Goal: Download file/media

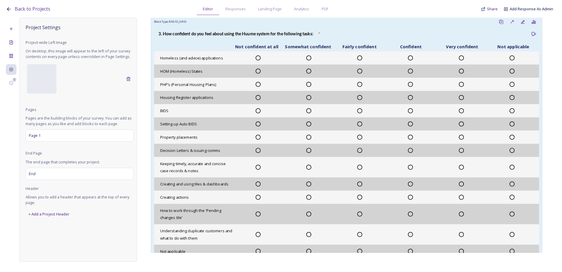
scroll to position [264, 0]
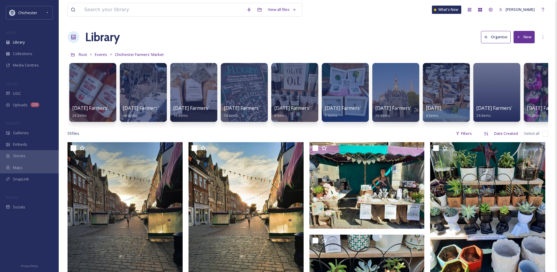
scroll to position [29, 0]
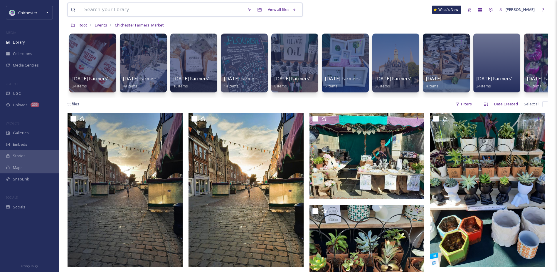
drag, startPoint x: 0, startPoint y: 0, endPoint x: 105, endPoint y: 14, distance: 105.6
click at [105, 14] on input at bounding box center [162, 9] width 163 height 13
paste input "ISON_200615_Midhurst_547256.JPG"
type input "ISON_200615_Midhurst_547256.JPG"
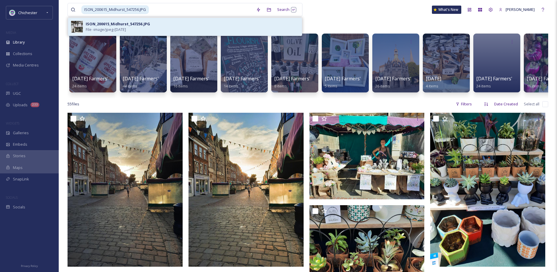
click at [101, 21] on div "ISON_200615_Midhurst_547256.JPG" at bounding box center [118, 24] width 64 height 6
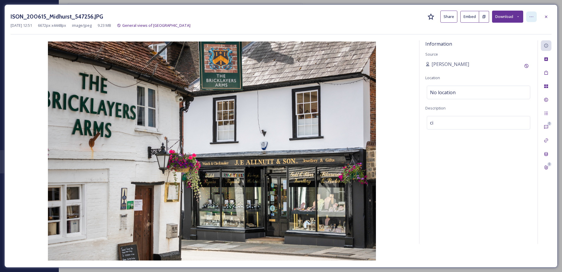
click at [528, 17] on div at bounding box center [531, 16] width 11 height 11
click at [505, 16] on button "Download" at bounding box center [507, 17] width 31 height 12
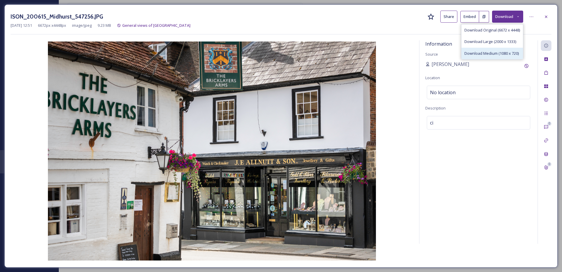
click at [508, 52] on span "Download Medium (1080 x 720)" at bounding box center [491, 54] width 54 height 6
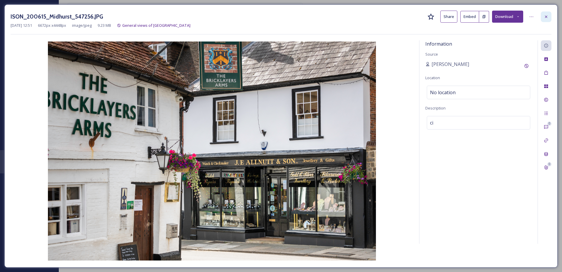
click at [546, 15] on icon at bounding box center [546, 16] width 5 height 5
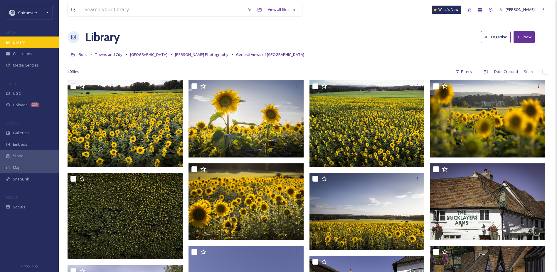
click at [34, 41] on div "Library" at bounding box center [29, 41] width 59 height 11
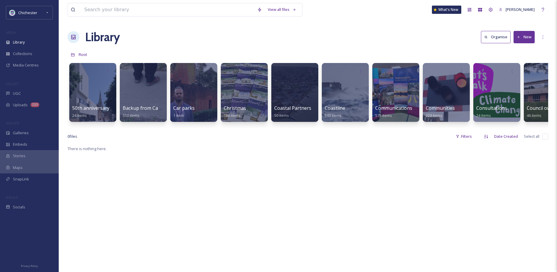
click at [182, 24] on div "View all files What's New [PERSON_NAME] Library Organise New Root Your Selectio…" at bounding box center [308, 208] width 499 height 416
